Goal: Task Accomplishment & Management: Complete application form

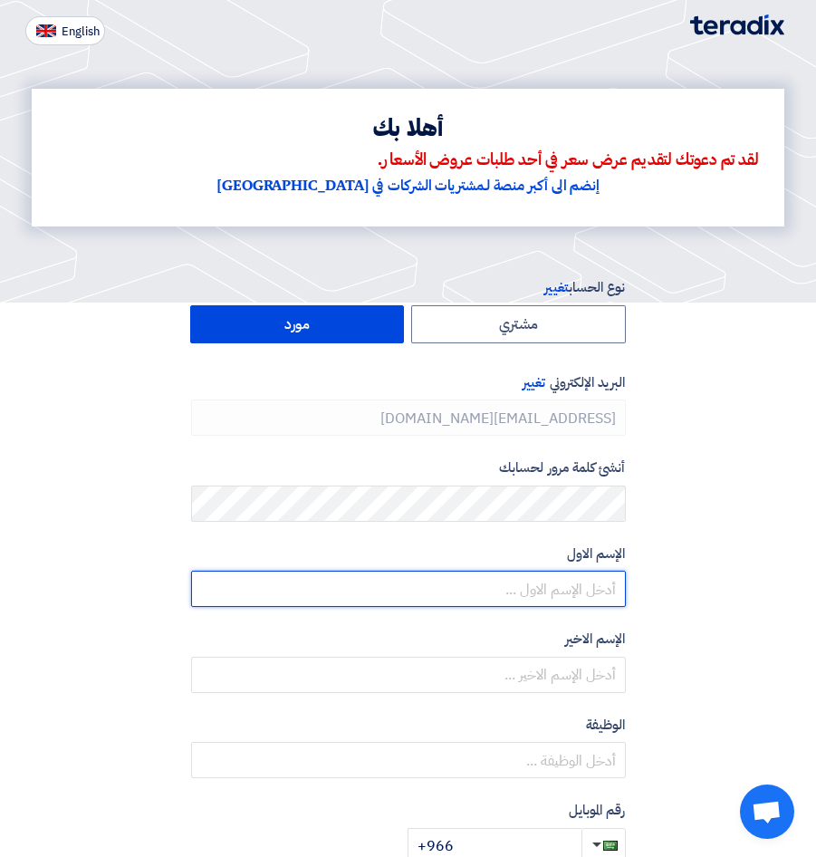
click at [522, 573] on input "text" at bounding box center [408, 589] width 435 height 36
type input "[PERSON_NAME]"
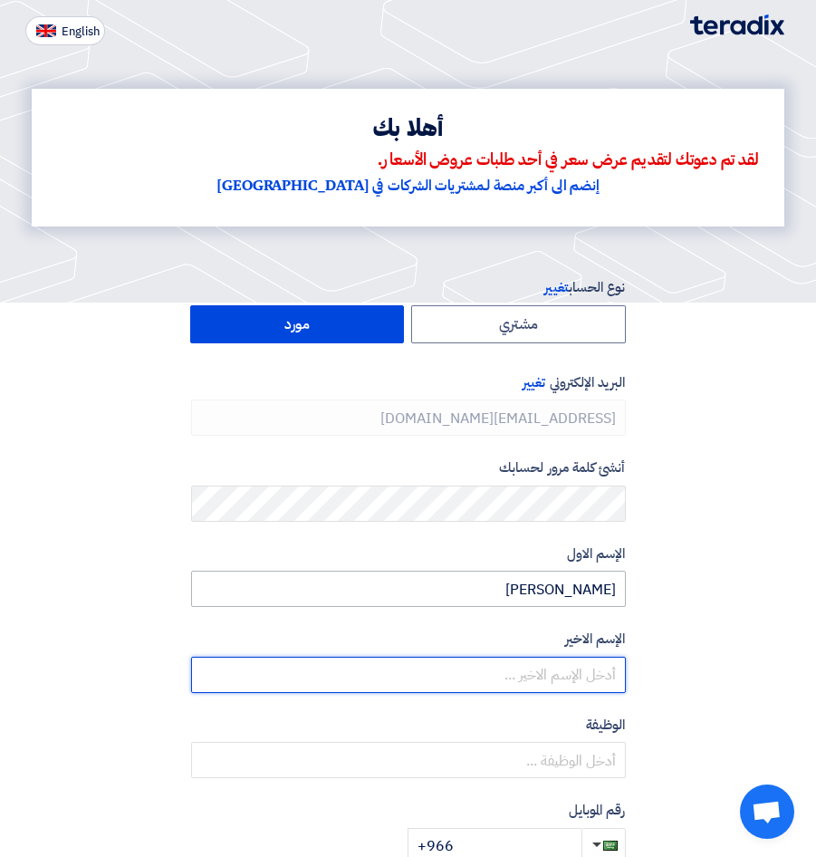
type input "Elgohary"
click at [489, 662] on input "Elgohary" at bounding box center [408, 675] width 435 height 36
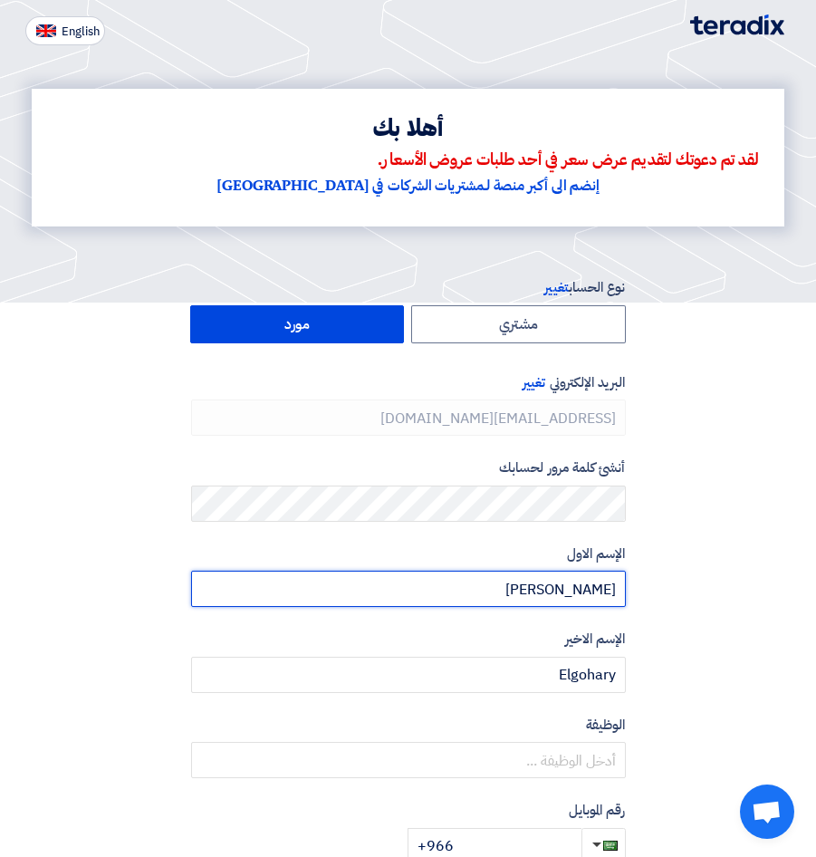
click at [389, 588] on input "Murad" at bounding box center [408, 589] width 435 height 36
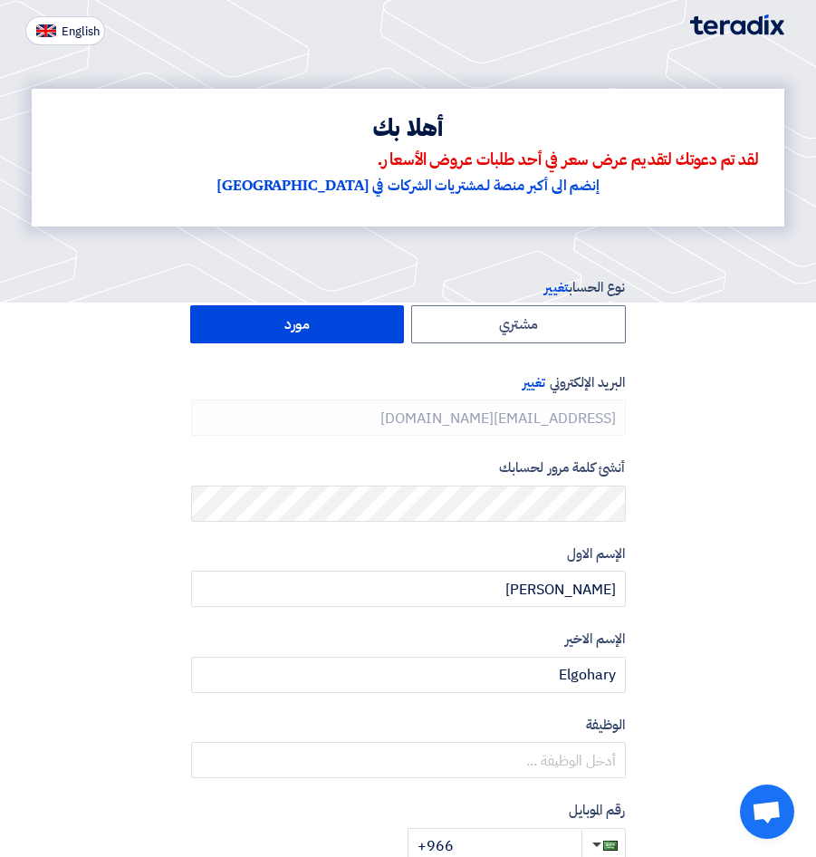
click at [282, 529] on form "نوع الحساب تغيير مشتري مورد البريد الإلكتروني تغيير dammam.asmd7@naffco.com أنش…" at bounding box center [408, 570] width 435 height 587
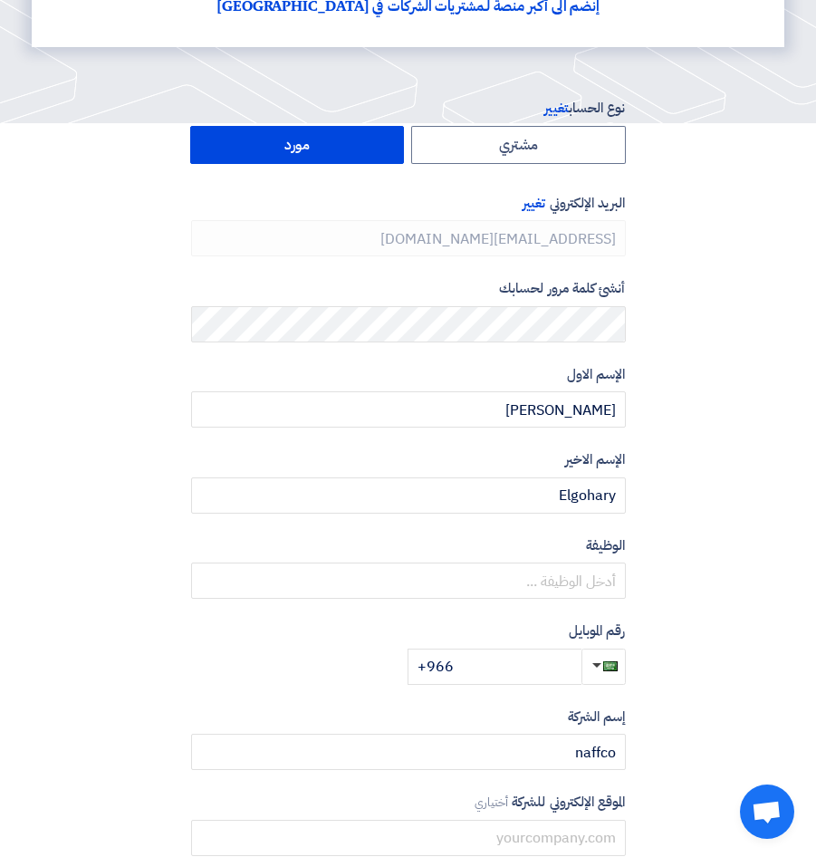
scroll to position [181, 0]
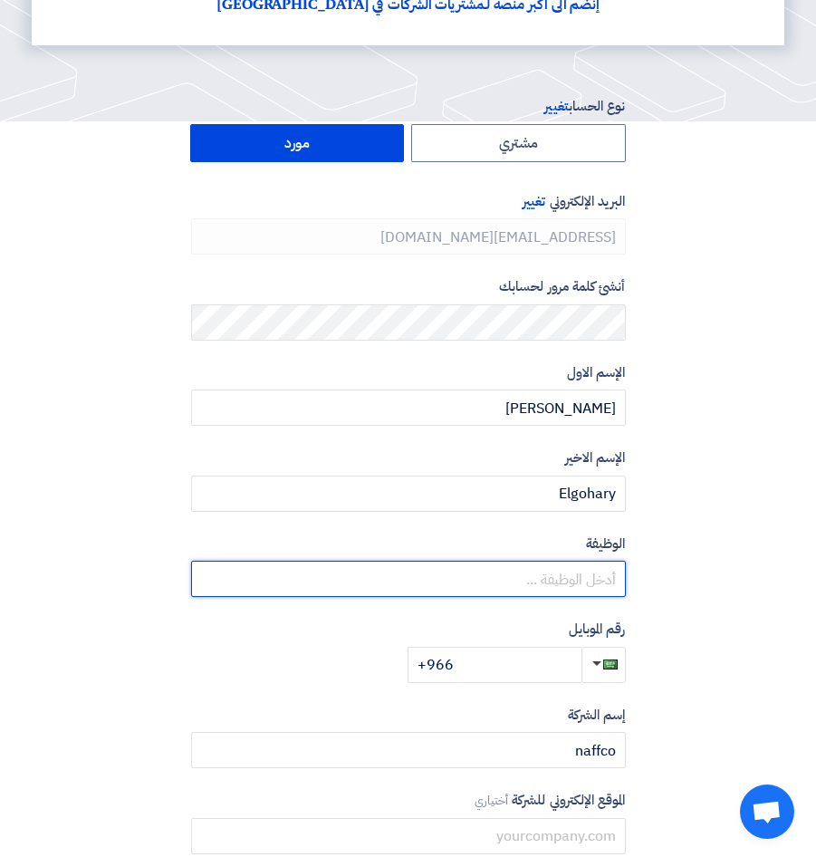
click at [466, 566] on input "text" at bounding box center [408, 579] width 435 height 36
click at [460, 581] on input "text" at bounding box center [408, 579] width 435 height 36
type input "sales Engineer"
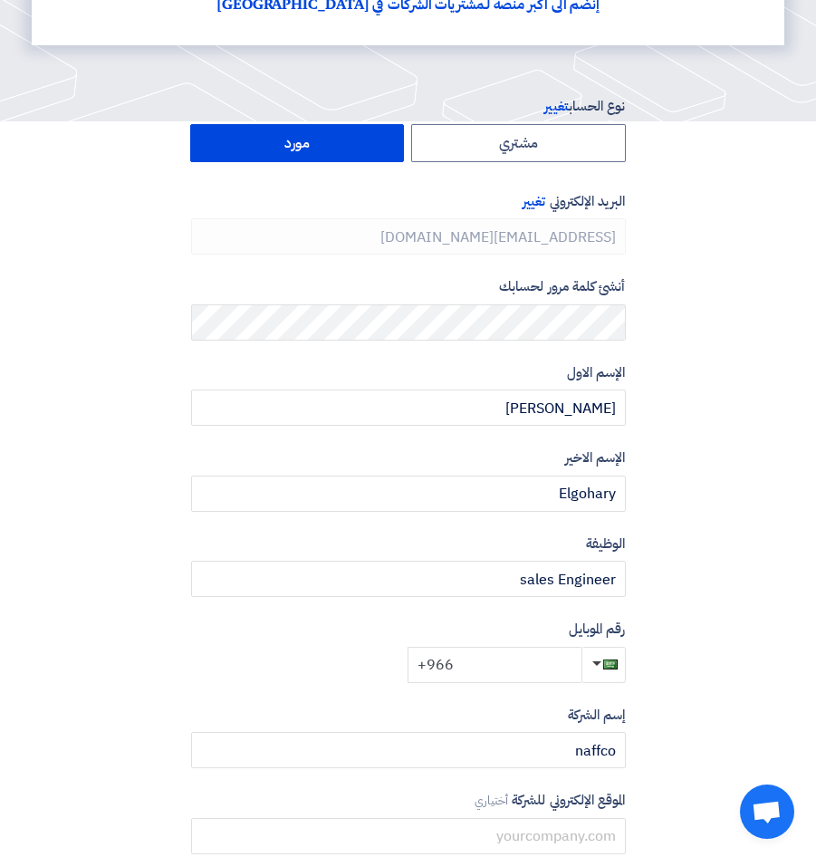
click at [506, 676] on input "+966" at bounding box center [495, 665] width 174 height 36
type input "+966 541496308"
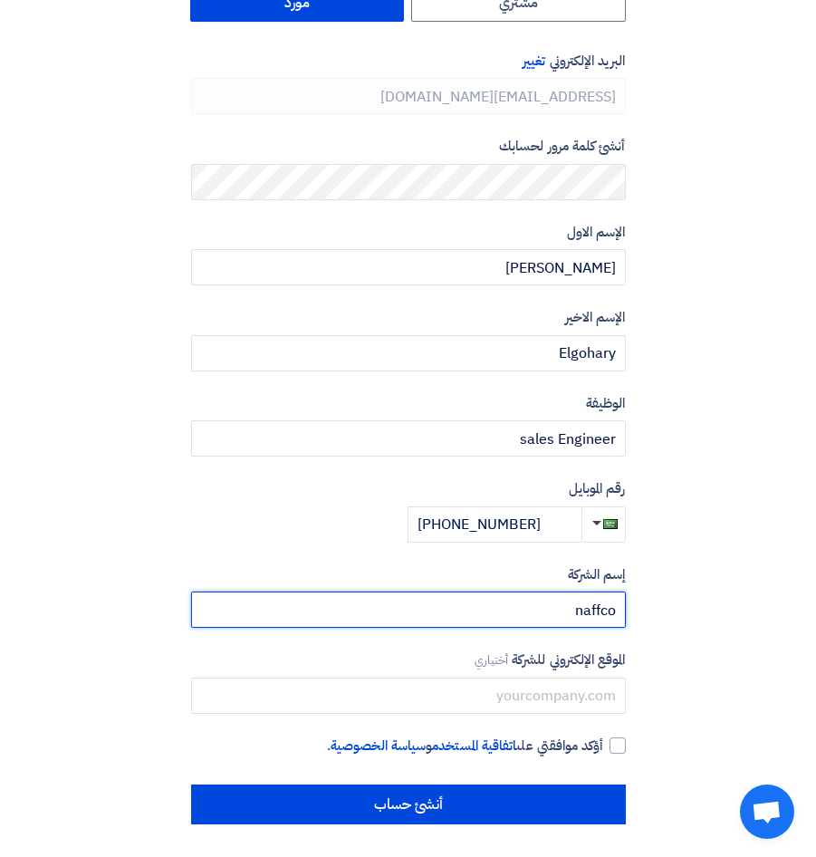
scroll to position [325, 0]
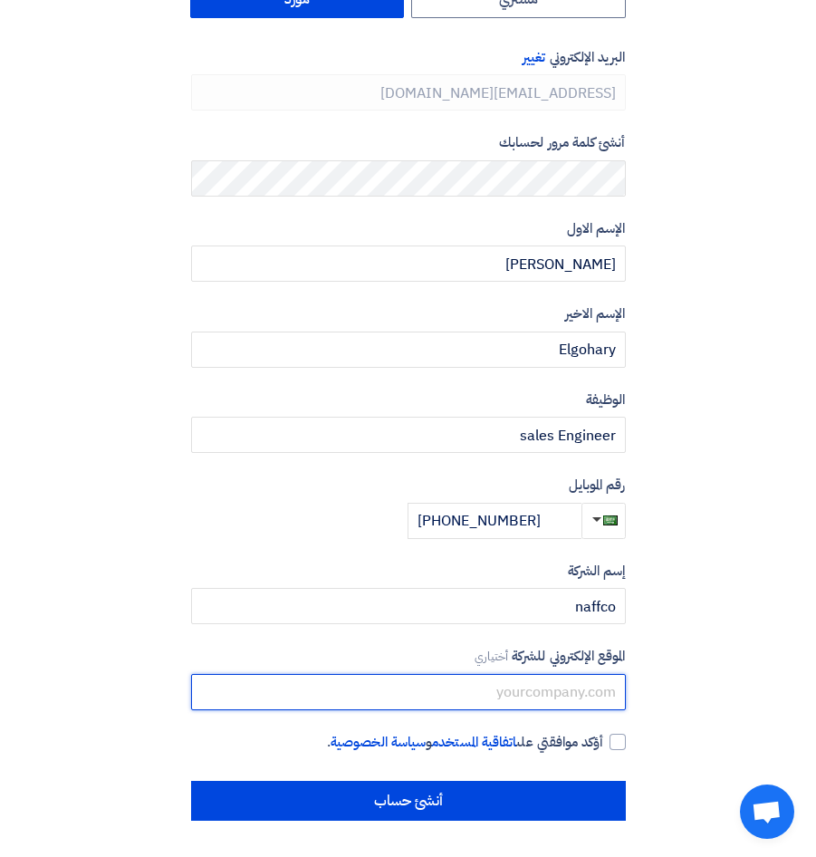
click at [437, 687] on input "text" at bounding box center [408, 692] width 435 height 36
type input "www.Naffco.com"
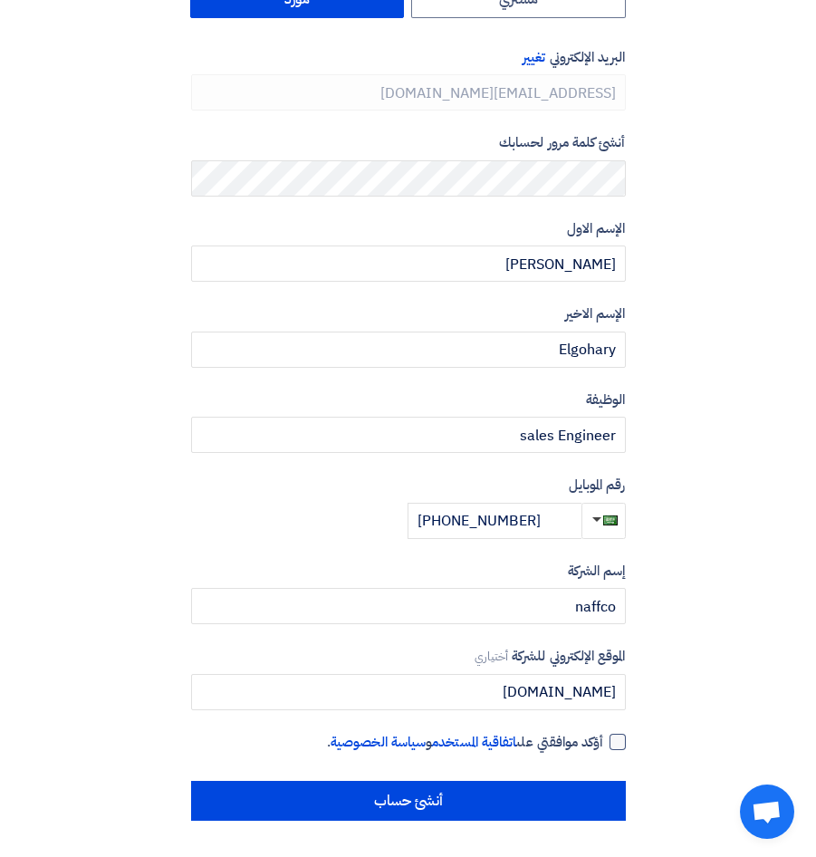
click at [612, 746] on div at bounding box center [618, 742] width 16 height 16
click at [604, 746] on input "أؤكد موافقتي على اتفاقية المستخدم و سياسة الخصوصية ." at bounding box center [386, 750] width 435 height 36
checkbox input "true"
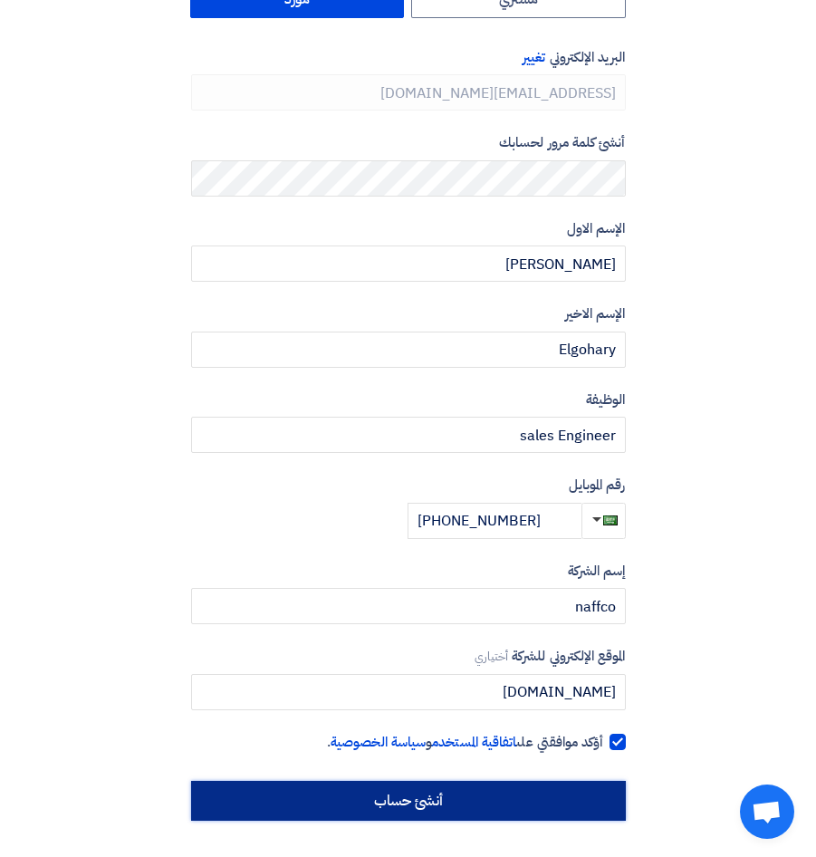
click at [476, 807] on input "أنشئ حساب" at bounding box center [408, 801] width 435 height 40
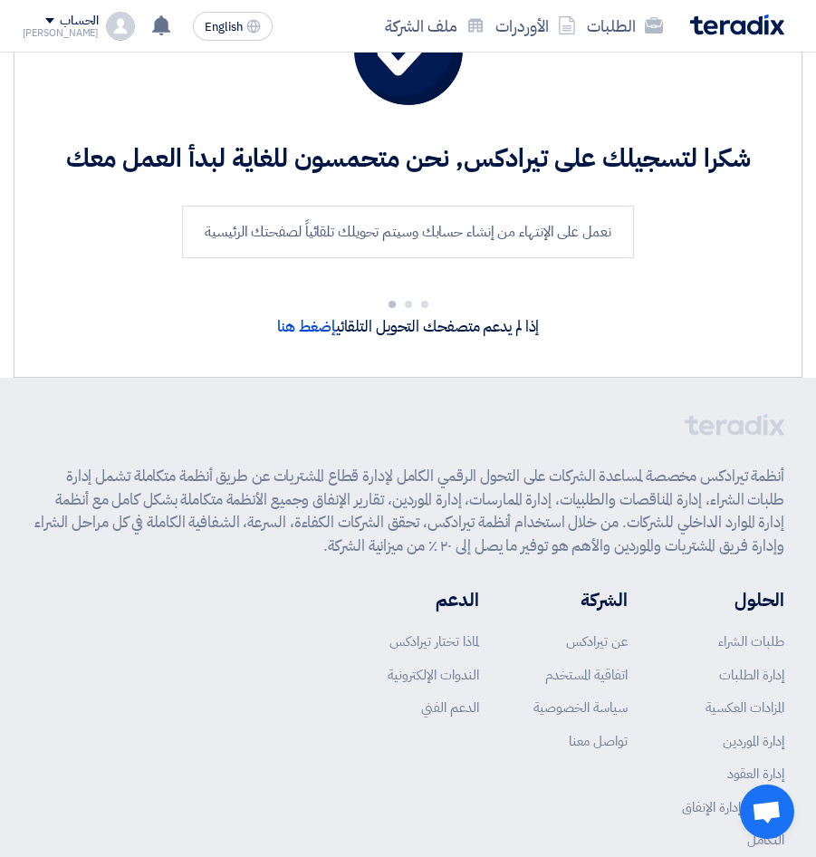
scroll to position [195, 0]
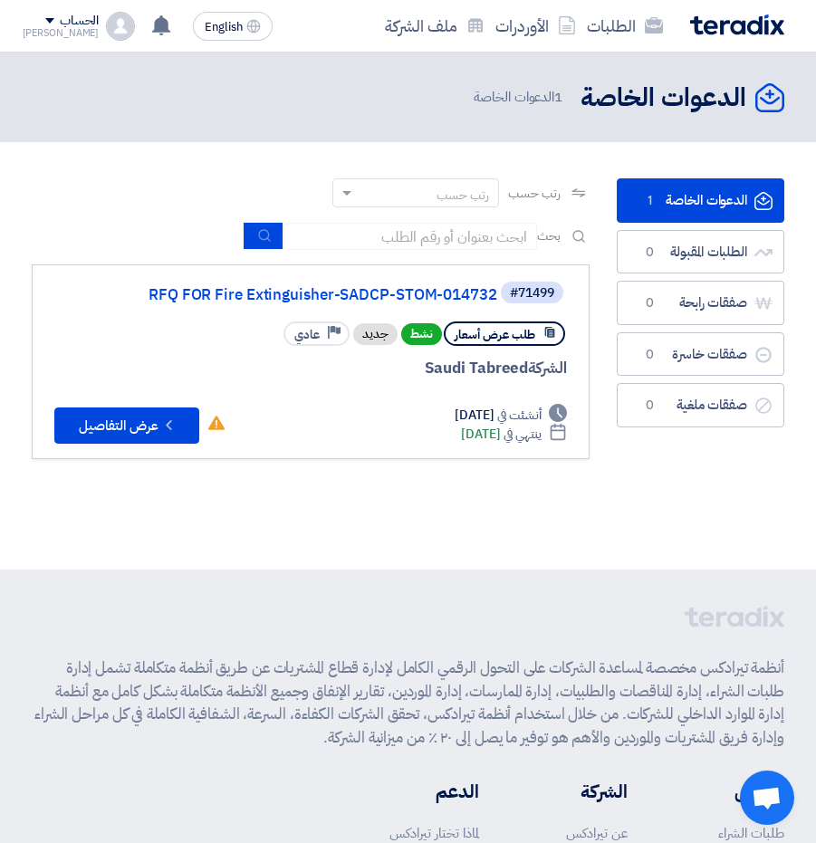
click at [60, 24] on div "الحساب" at bounding box center [79, 21] width 39 height 15
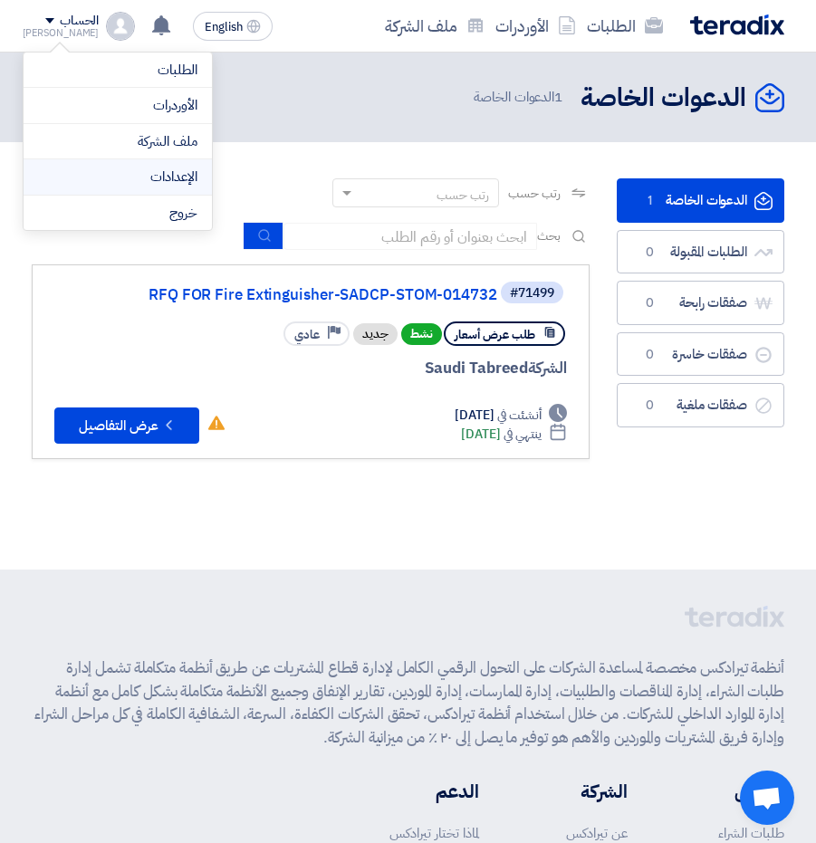
click at [150, 174] on link "الإعدادات" at bounding box center [117, 177] width 159 height 21
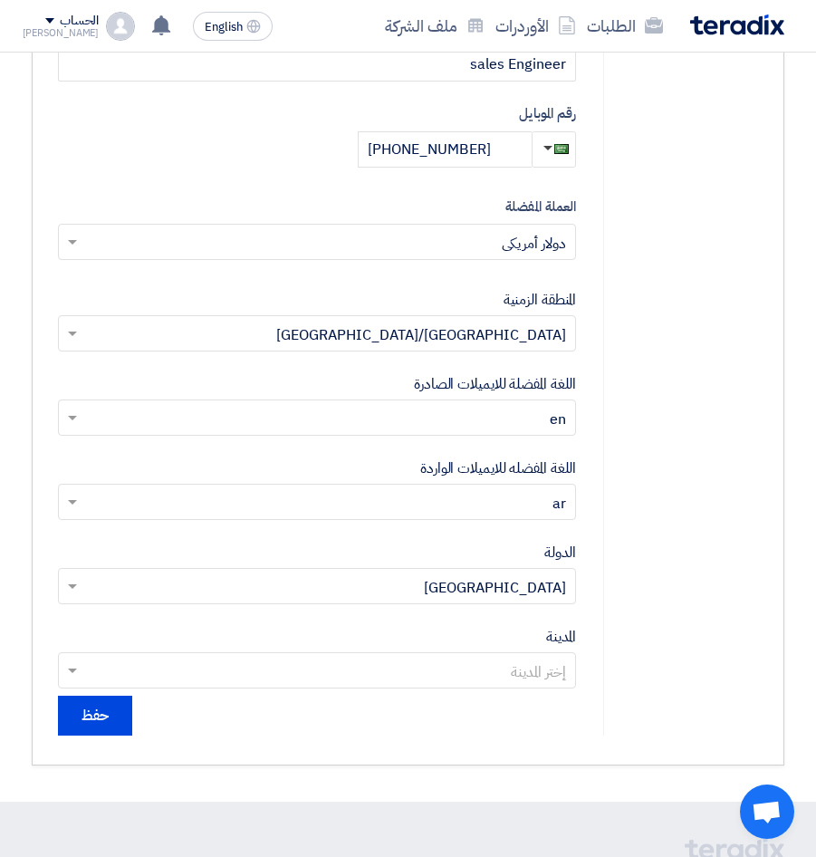
scroll to position [634, 0]
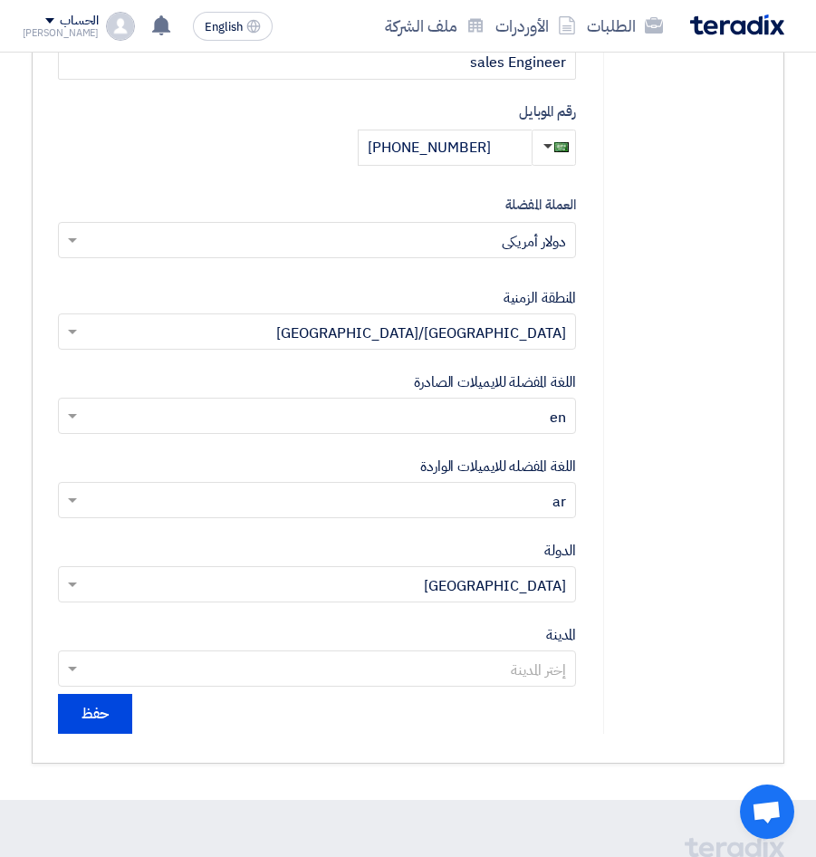
click at [71, 497] on span at bounding box center [70, 500] width 23 height 22
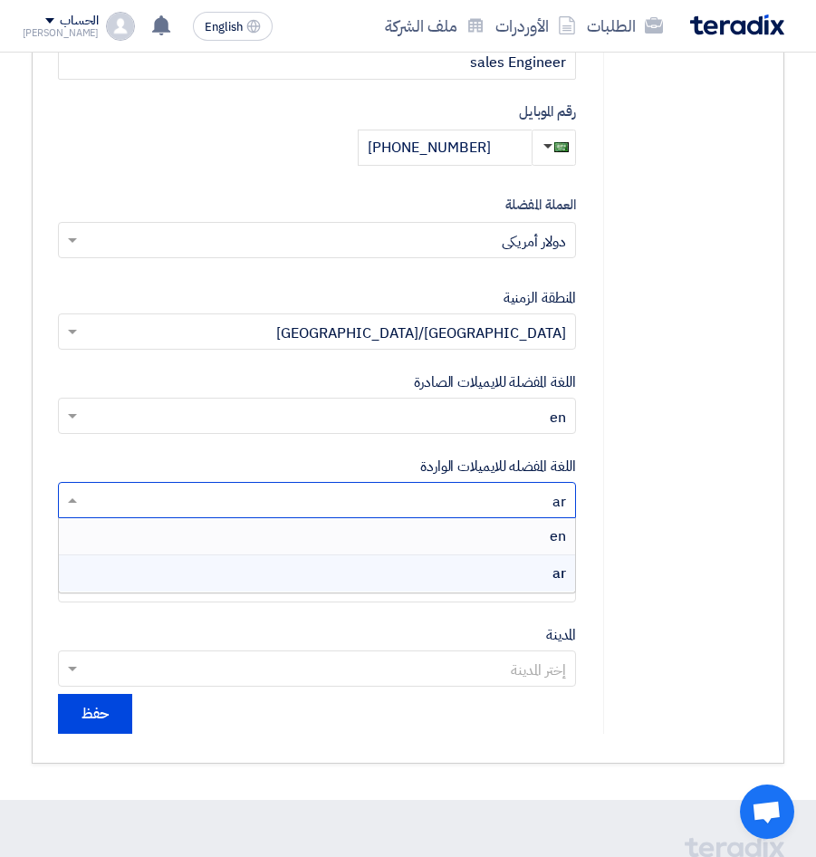
click at [157, 539] on div "en" at bounding box center [317, 536] width 516 height 37
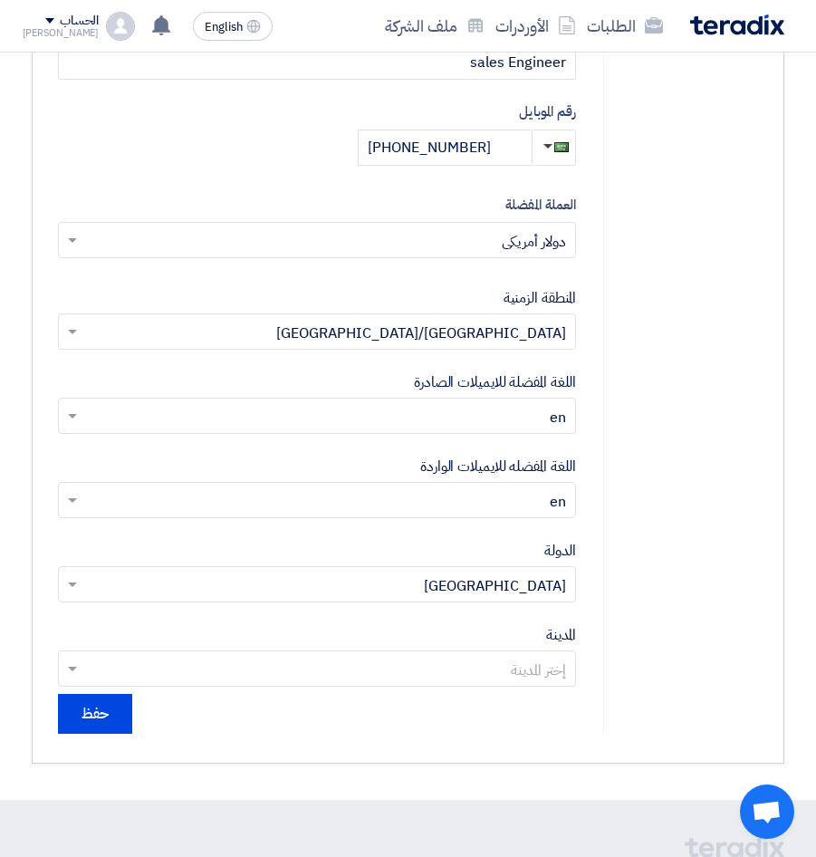
click at [233, 669] on input "text" at bounding box center [327, 671] width 482 height 30
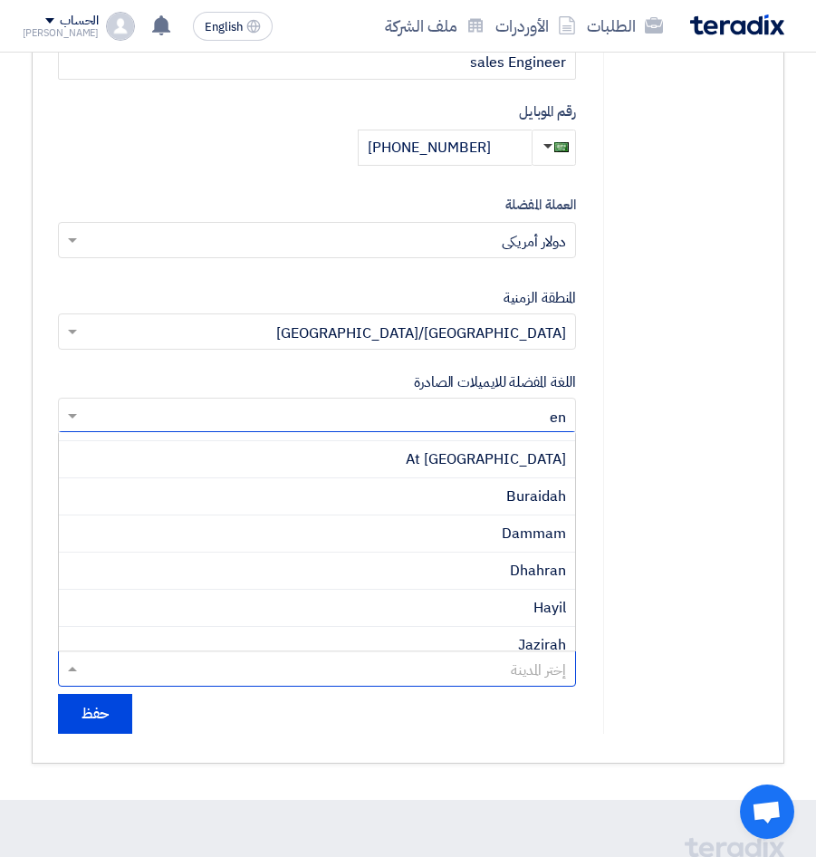
scroll to position [272, 0]
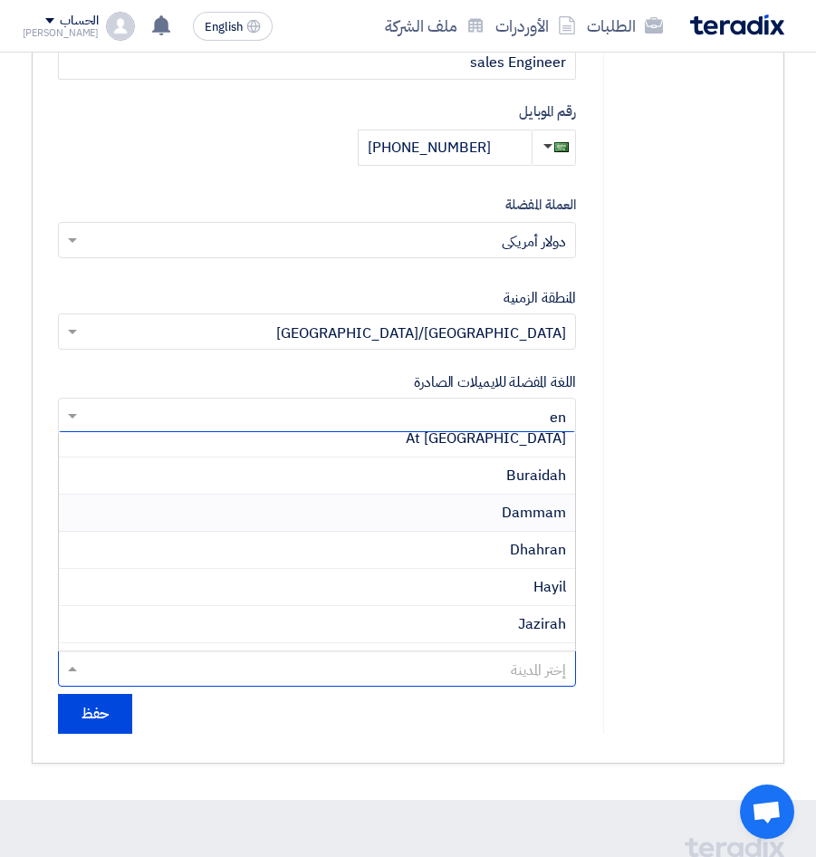
click at [317, 512] on div "Dammam" at bounding box center [317, 513] width 516 height 37
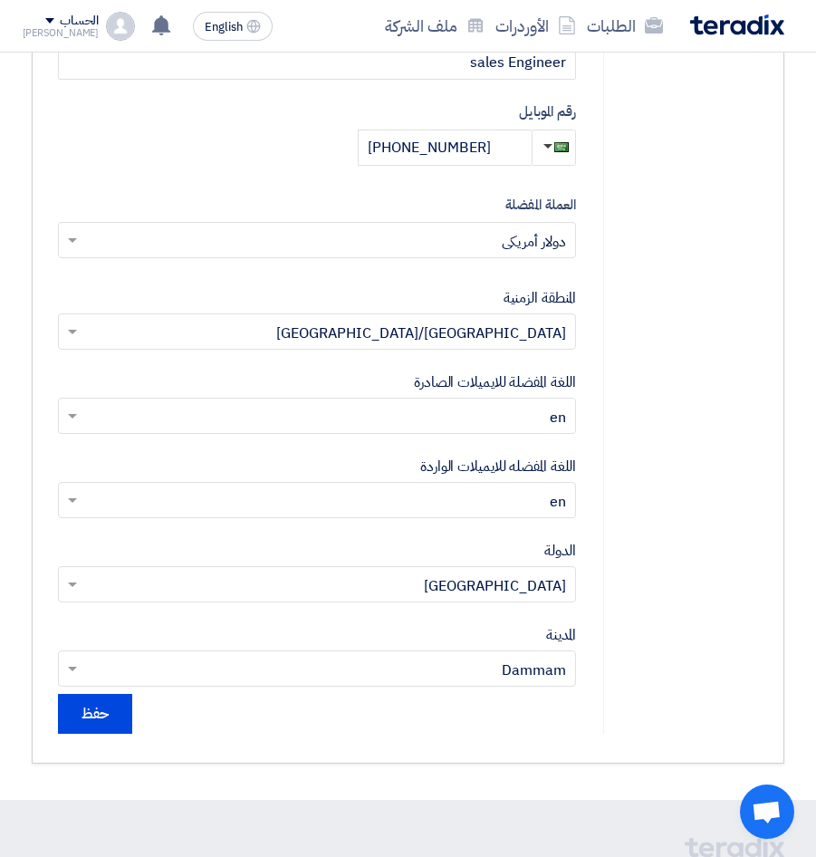
click at [647, 537] on div "إعدادات حساب المستخدم الملف الشخصي تغيير كلمة السر إعدادات الشركة ملف الشركه أن…" at bounding box center [680, 162] width 155 height 1144
click at [72, 714] on input "حفظ" at bounding box center [95, 714] width 74 height 40
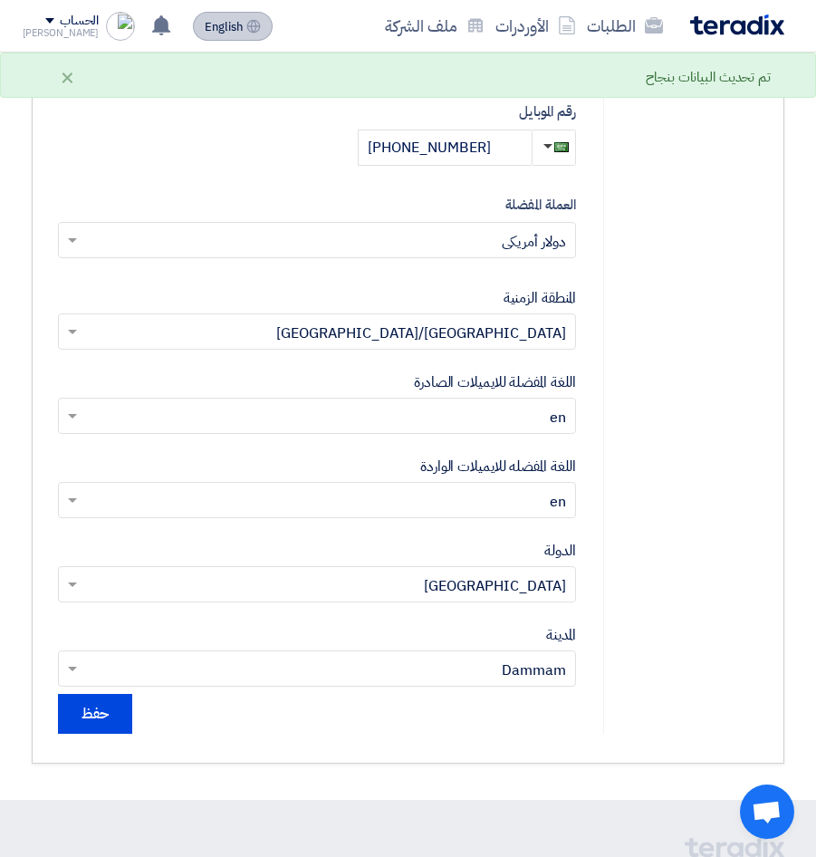
click at [246, 24] on icon at bounding box center [253, 26] width 14 height 14
type input "Save"
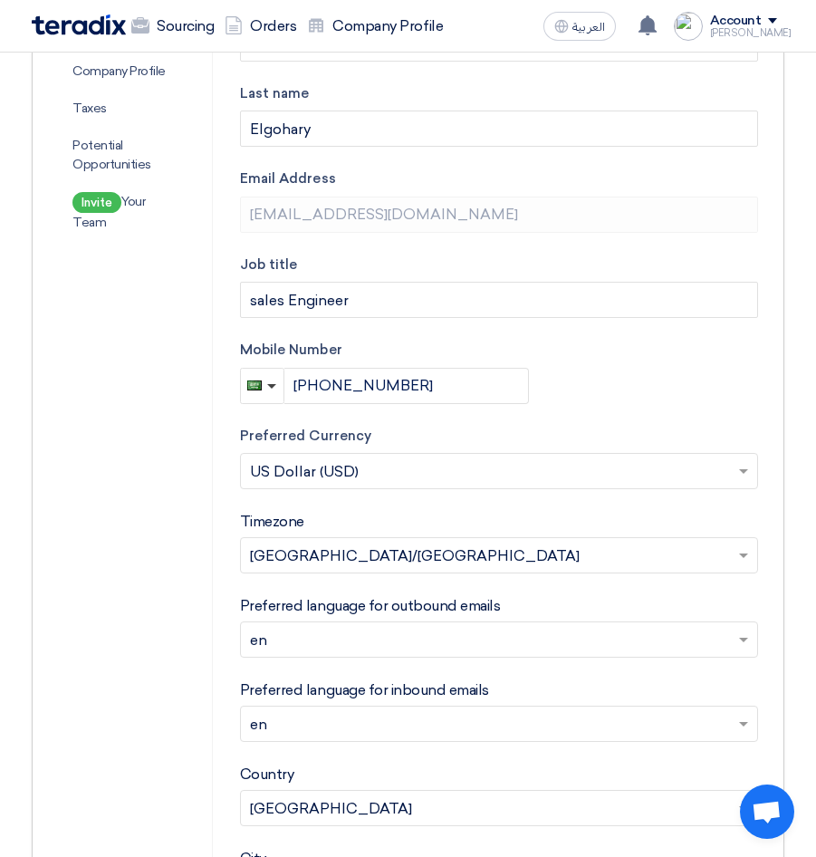
scroll to position [544, 0]
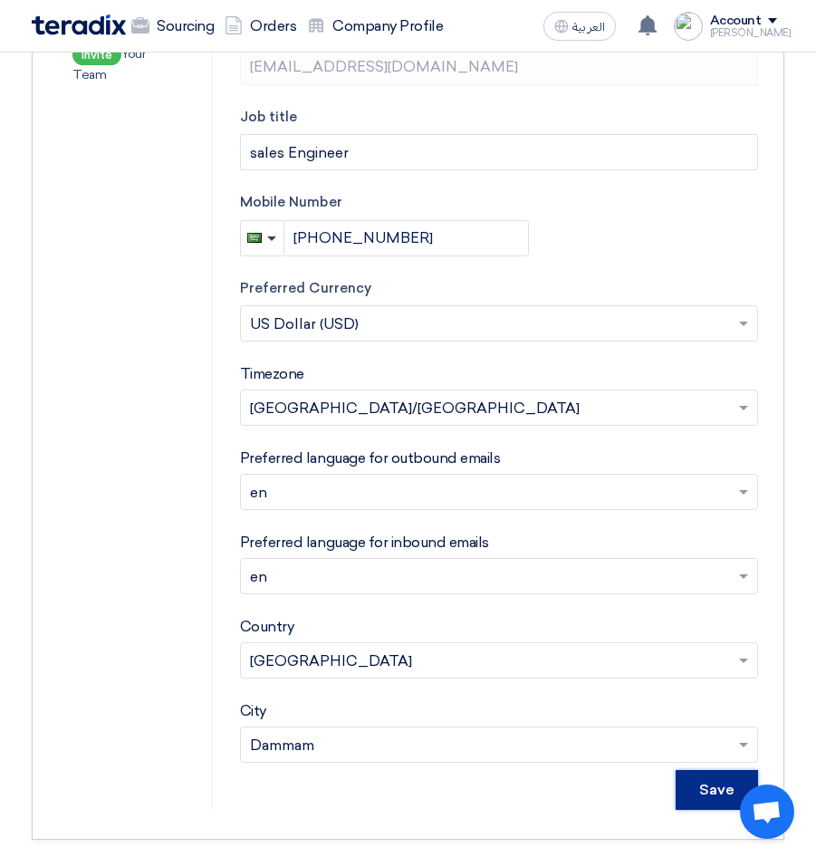
drag, startPoint x: 721, startPoint y: 787, endPoint x: 679, endPoint y: 744, distance: 60.9
click at [721, 787] on input "Save" at bounding box center [717, 790] width 82 height 40
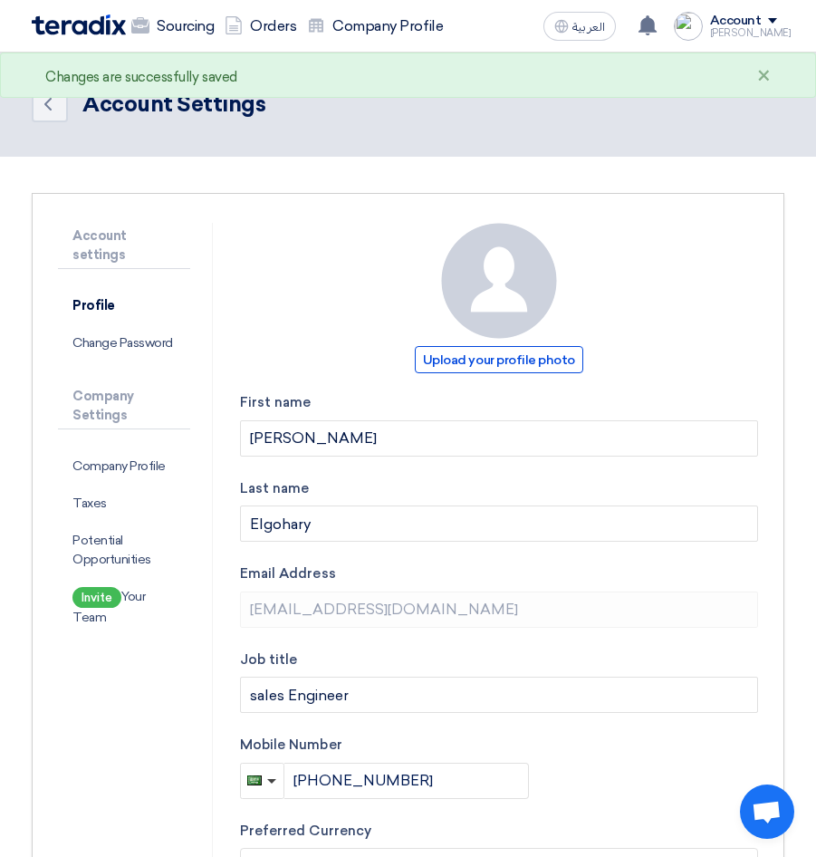
scroll to position [0, 0]
click at [279, 33] on link "Orders" at bounding box center [260, 26] width 82 height 40
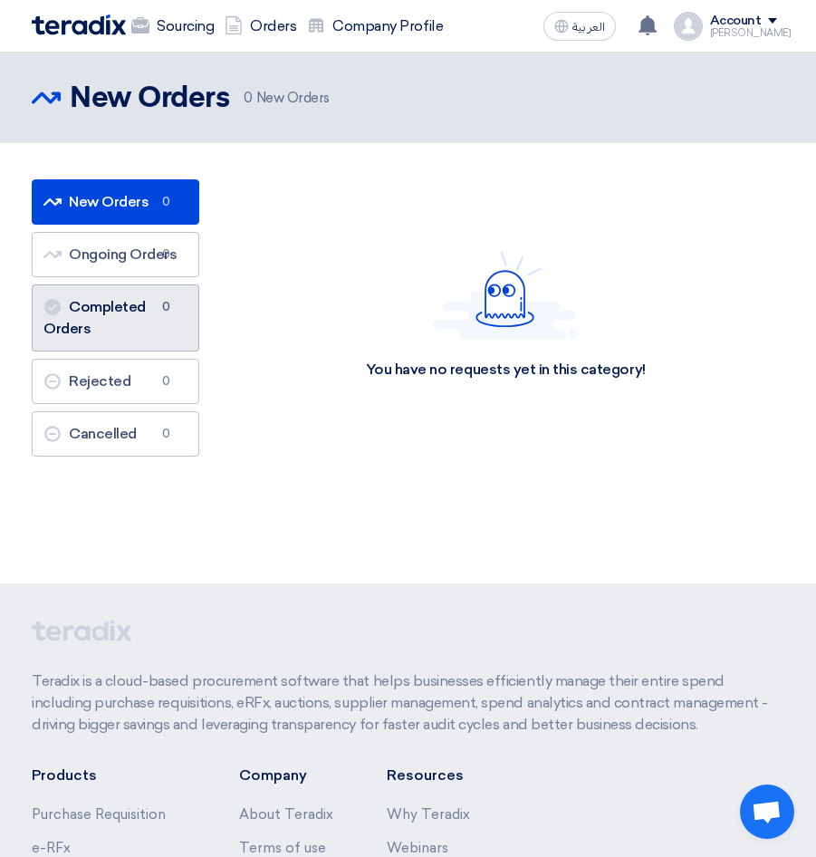
click at [118, 323] on link "Completed Orders Completed Orders 0" at bounding box center [116, 317] width 168 height 67
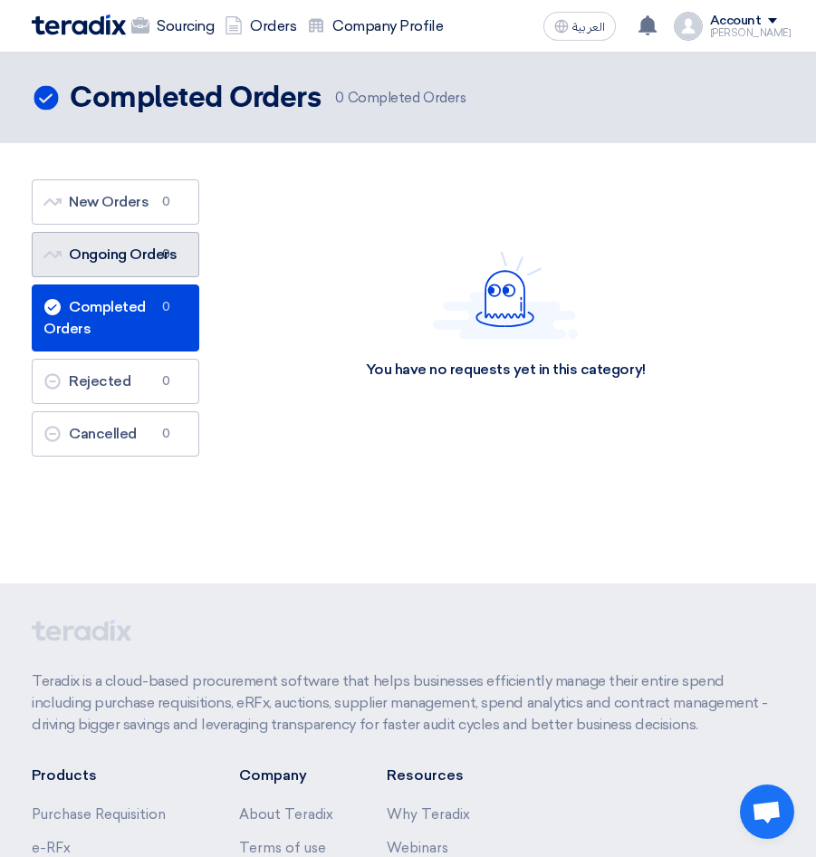
click at [112, 255] on link "Ongoing Orders Ongoing Orders 0" at bounding box center [116, 254] width 168 height 45
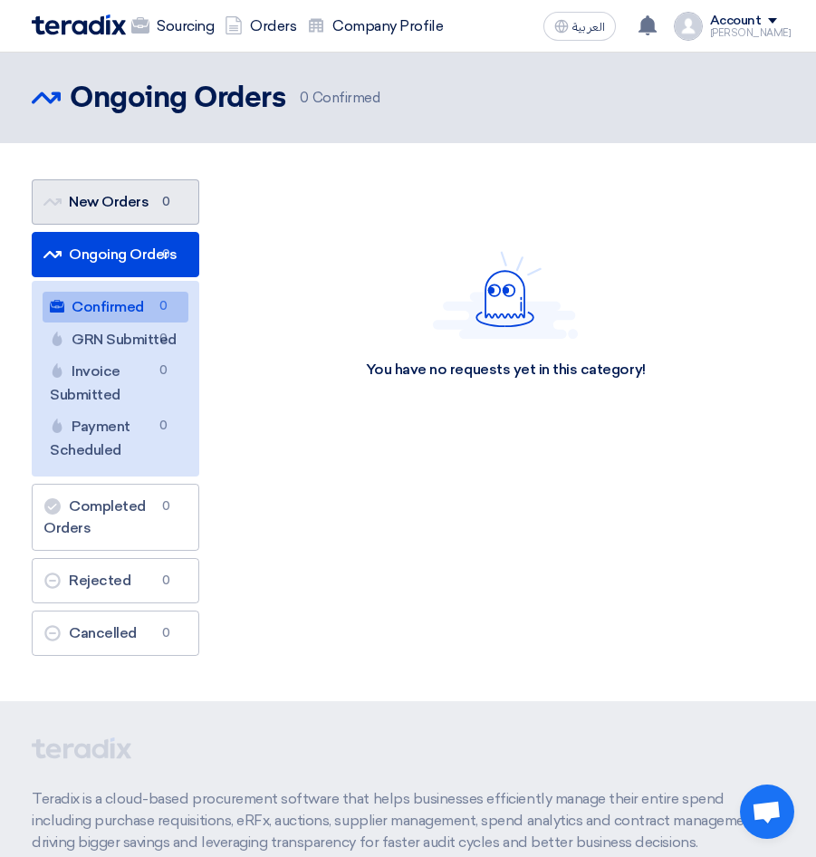
click at [154, 213] on link "New Orders New Orders 0" at bounding box center [116, 201] width 168 height 45
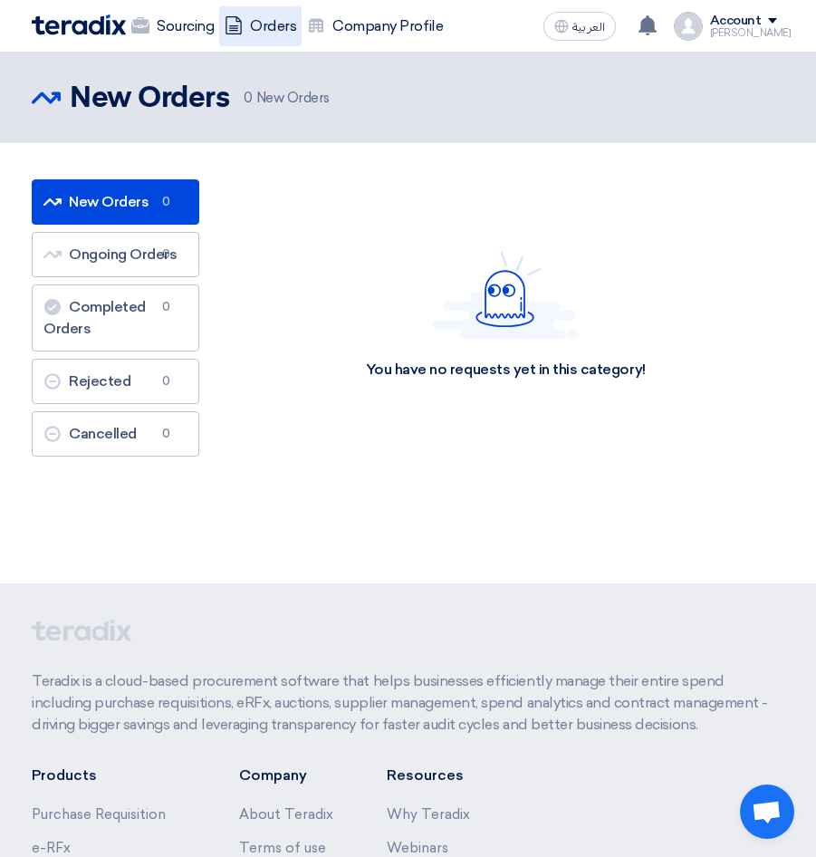
click at [246, 29] on link "Orders" at bounding box center [260, 26] width 82 height 40
click at [195, 12] on link "Sourcing" at bounding box center [172, 26] width 93 height 40
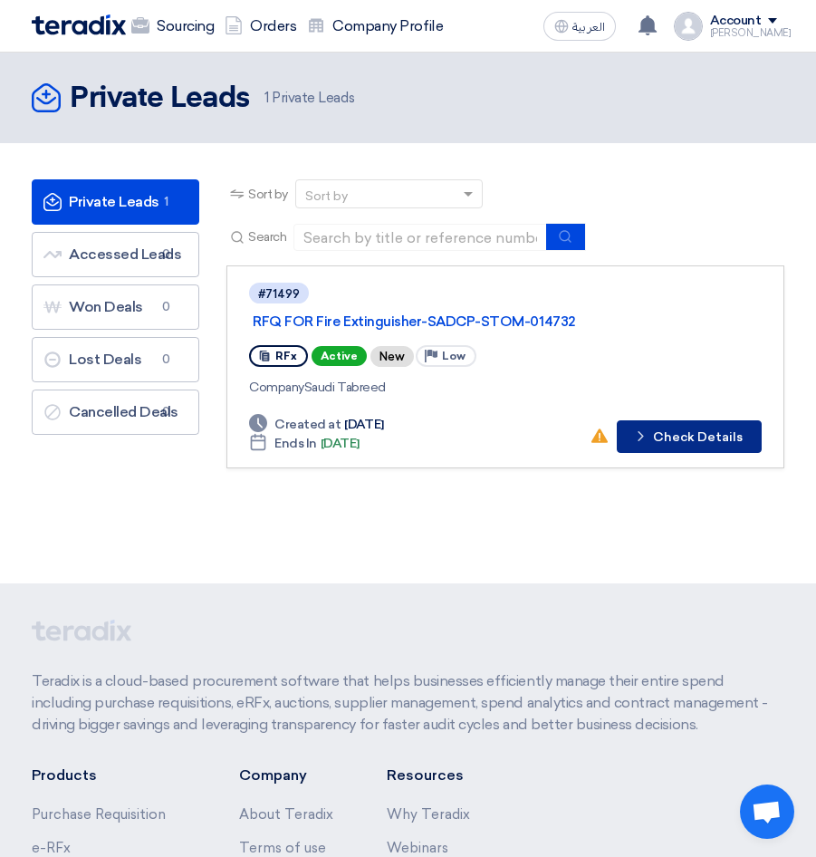
click at [664, 420] on button "Check details Check Details" at bounding box center [689, 436] width 145 height 33
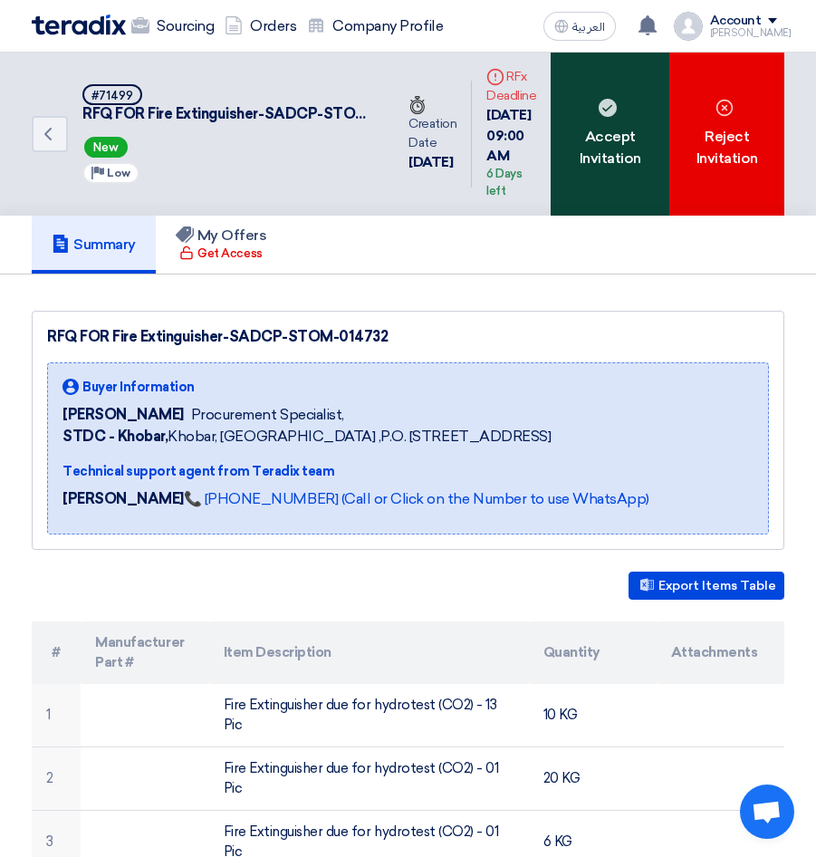
click at [591, 170] on div "Accept Invitation" at bounding box center [610, 134] width 119 height 163
